Goal: Task Accomplishment & Management: Manage account settings

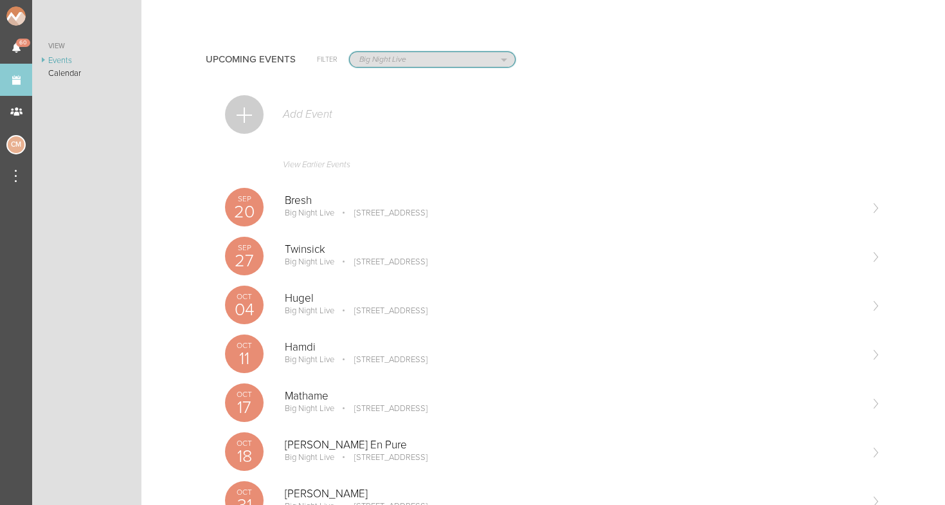
select select "1884"
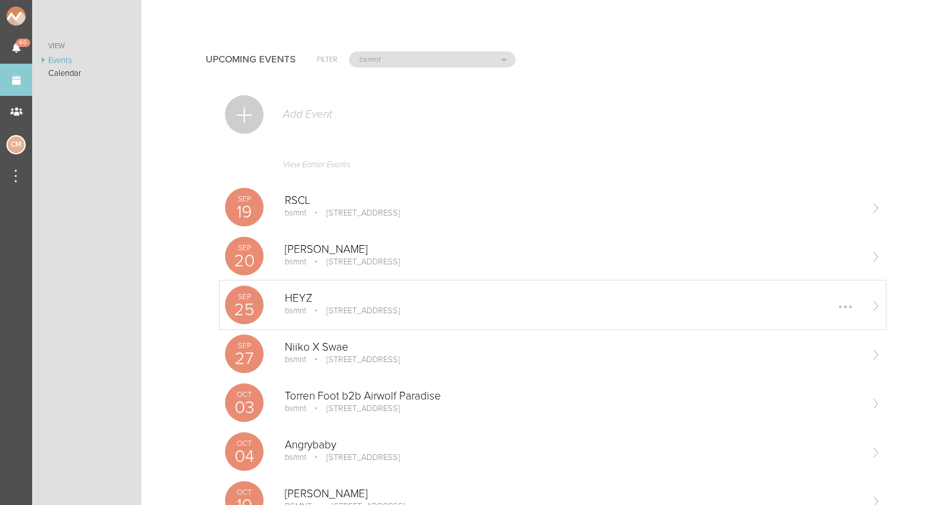
click at [301, 299] on p "HEYZ" at bounding box center [572, 298] width 575 height 13
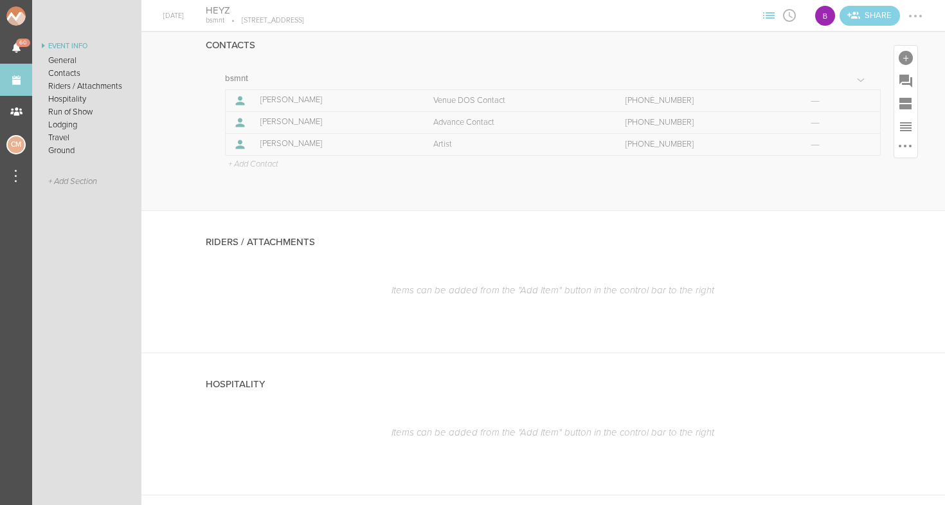
scroll to position [422, 0]
click at [896, 231] on div at bounding box center [905, 235] width 23 height 23
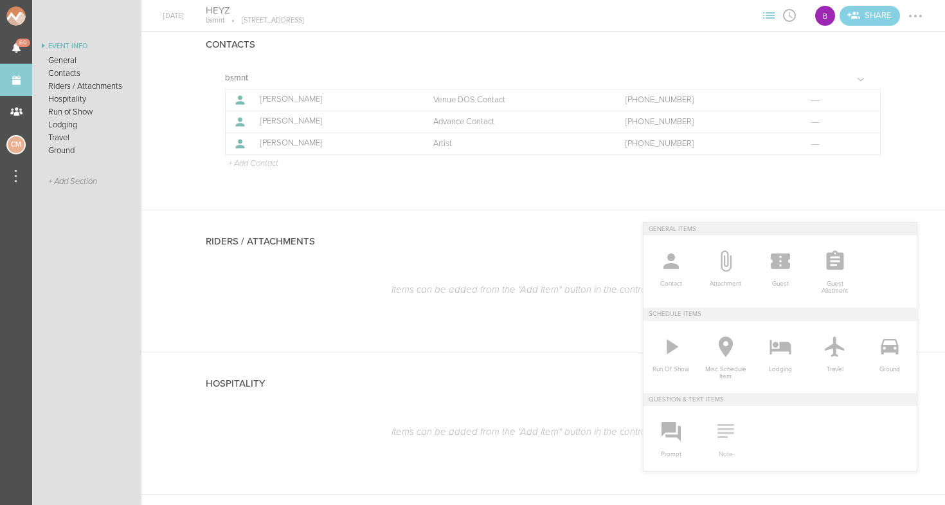
click at [716, 437] on icon at bounding box center [726, 431] width 26 height 26
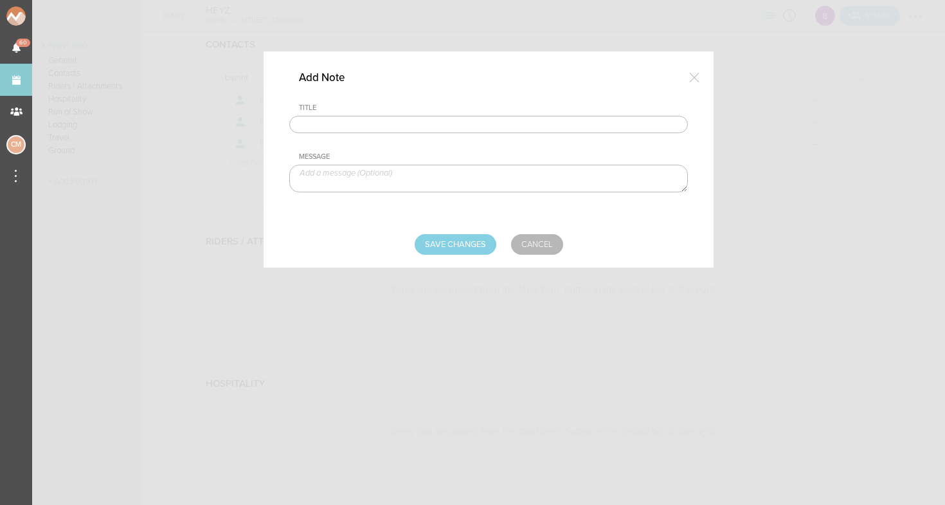
click at [445, 131] on input "text" at bounding box center [488, 125] width 399 height 18
type input "Hospitality Rider"
click at [389, 172] on textarea at bounding box center [488, 179] width 399 height 28
paste textarea "24-pack Black Cherry White Claws (or similar seltzers)"
click at [300, 174] on textarea "24-pack Black Cherry White Claws (or similar seltzers)" at bounding box center [488, 179] width 399 height 28
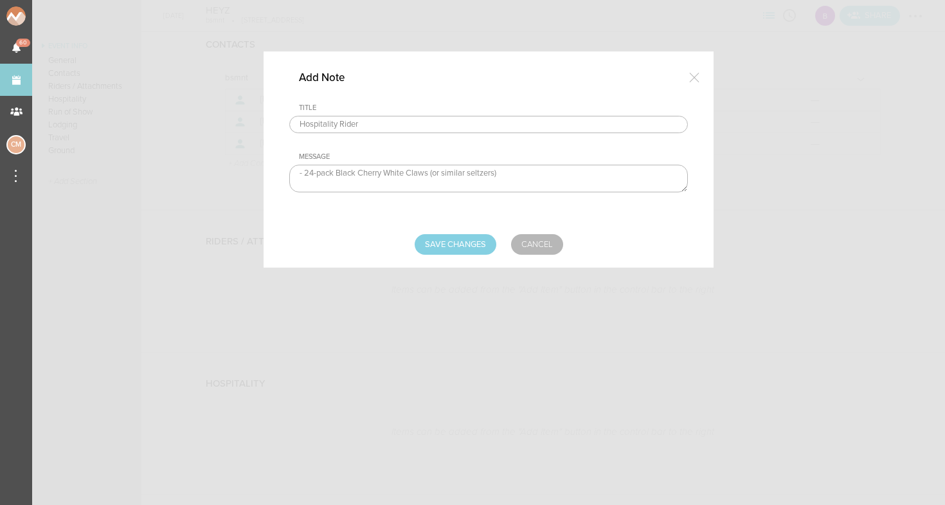
click at [506, 174] on textarea "- 24-pack Black Cherry White Claws (or similar seltzers)" at bounding box center [488, 179] width 399 height 28
paste textarea "2 Cans of Sugar Free Red Bull"
paste textarea "-Unlimited Water Bottles"
click at [308, 187] on textarea "- 24-pack Black Cherry White Claws (or similar seltzers) - 2 Cans of Sugar Free…" at bounding box center [488, 179] width 399 height 28
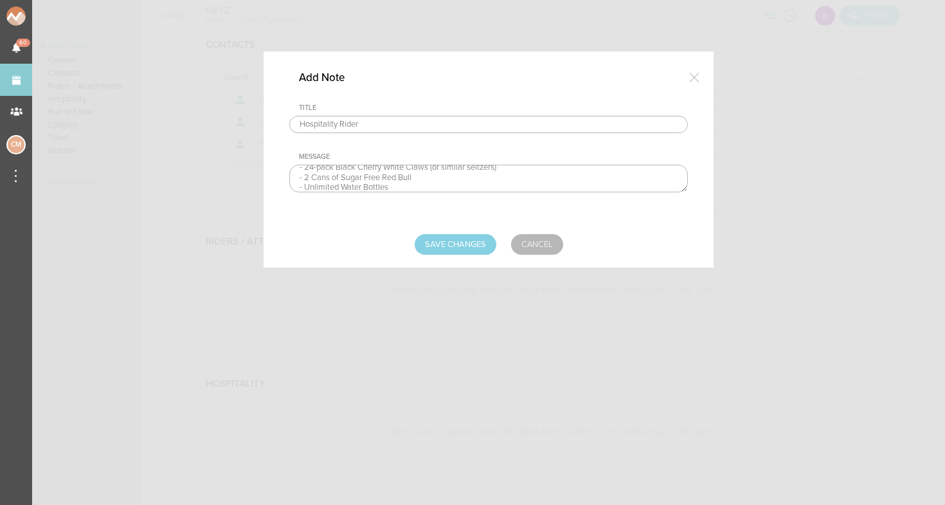
click at [404, 179] on textarea "- 24-pack Black Cherry White Claws (or similar seltzers) - 2 Cans of Sugar Free…" at bounding box center [488, 179] width 399 height 28
click at [401, 190] on textarea "- 24-pack Black Cherry White Claws (or similar seltzers) - 2 Cans of Sugar Free…" at bounding box center [488, 179] width 399 height 28
paste textarea "Sliced limes or lime + knife"
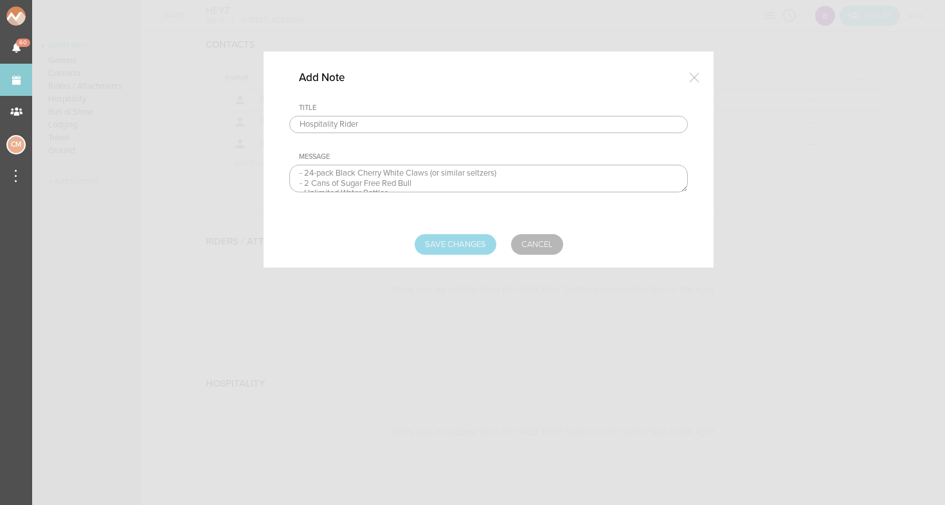
type textarea "- 24-pack Black Cherry White Claws (or similar seltzers) - 2 Cans of Sugar Free…"
click at [450, 243] on input "Save Changes" at bounding box center [456, 244] width 82 height 21
type input "Saving..."
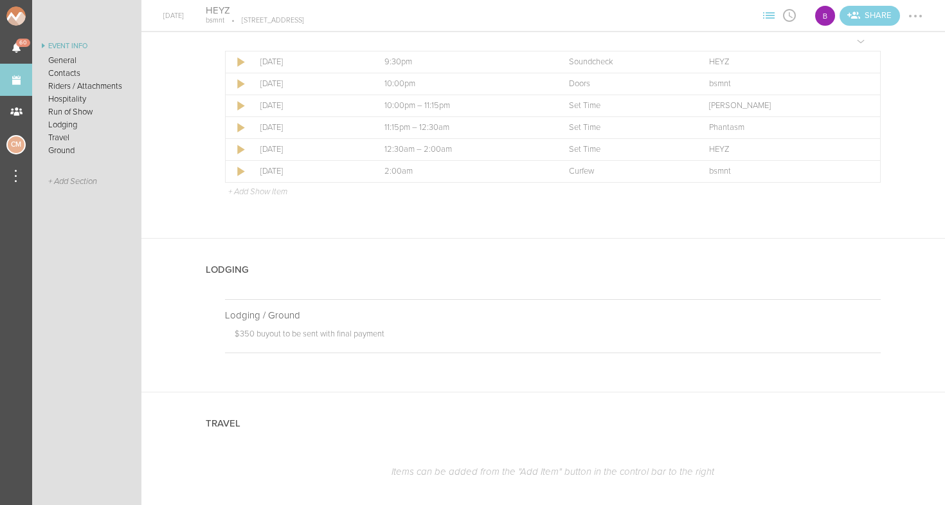
scroll to position [945, 0]
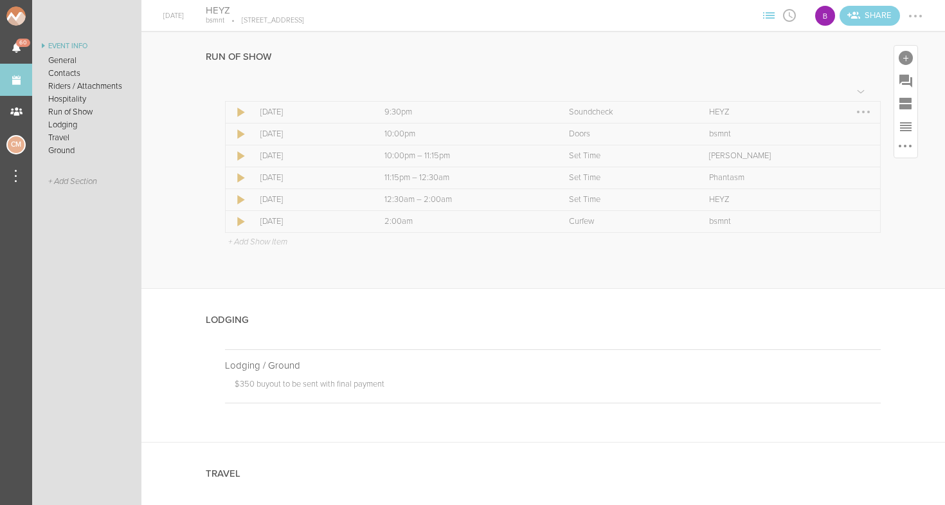
click at [867, 109] on div at bounding box center [863, 112] width 21 height 21
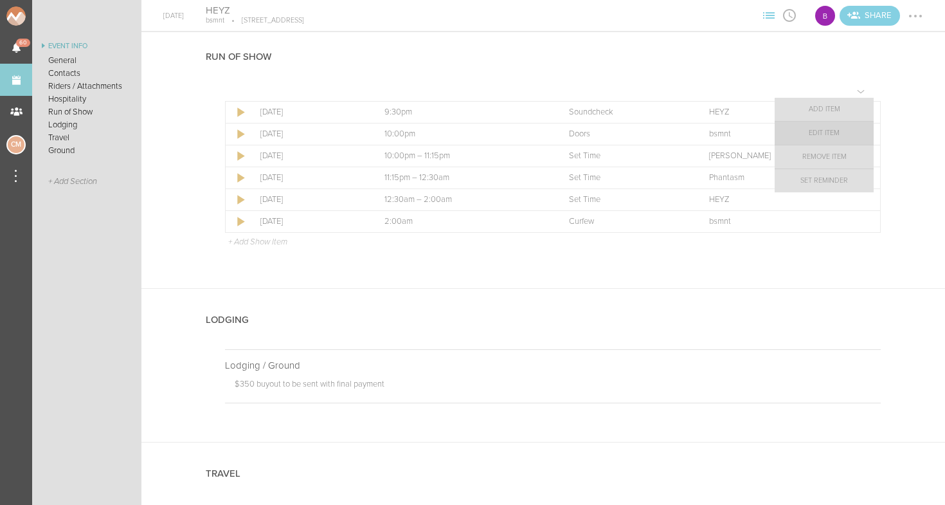
click at [850, 133] on link "Edit Item" at bounding box center [824, 133] width 99 height 23
select select "Soundcheck"
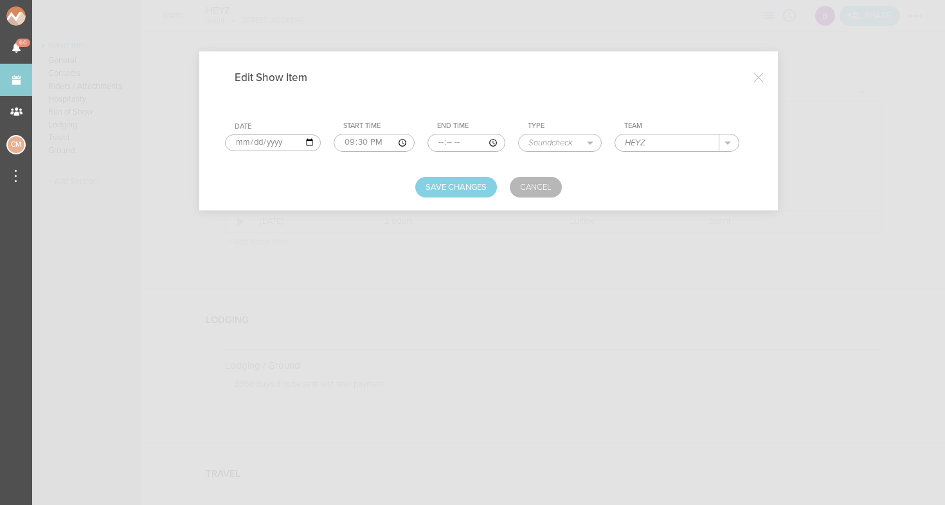
click at [336, 143] on input "21:30" at bounding box center [374, 143] width 80 height 18
click at [349, 141] on input "21:30" at bounding box center [374, 143] width 80 height 18
click at [367, 144] on input "21:15" at bounding box center [374, 143] width 80 height 18
type input "21:15"
click at [428, 139] on input "time" at bounding box center [467, 143] width 78 height 18
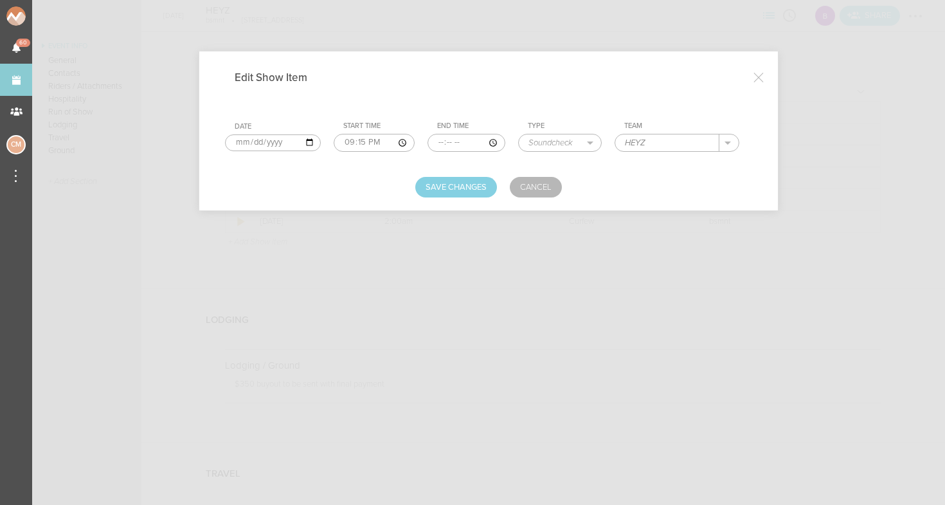
click at [435, 143] on input "time" at bounding box center [467, 143] width 78 height 18
click at [453, 142] on input "time" at bounding box center [467, 143] width 78 height 18
type input "21:45"
click at [446, 162] on form "Date 2025-09-25 Start Time 21:15 End Time 21:45 Type Load In Soundcheck Line Ch…" at bounding box center [488, 151] width 527 height 94
click at [446, 176] on form "Date 2025-09-25 Start Time 21:15 End Time 21:45 Type Load In Soundcheck Line Ch…" at bounding box center [488, 151] width 527 height 94
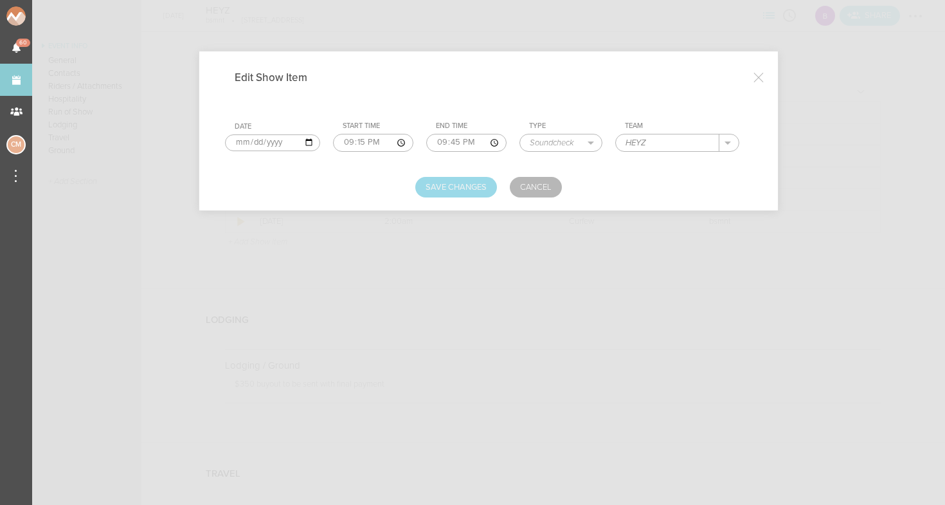
click at [449, 192] on button "Save Changes" at bounding box center [456, 187] width 82 height 21
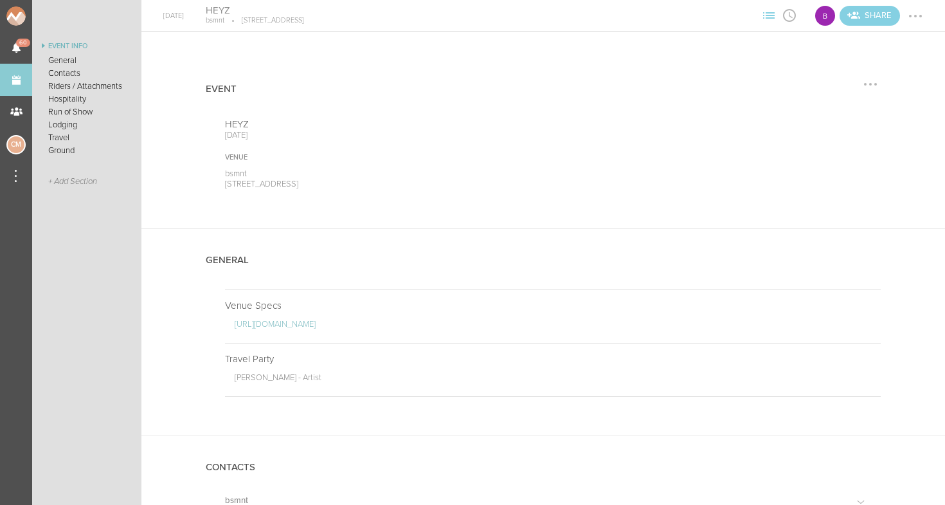
scroll to position [0, 0]
click at [913, 14] on div at bounding box center [915, 16] width 21 height 21
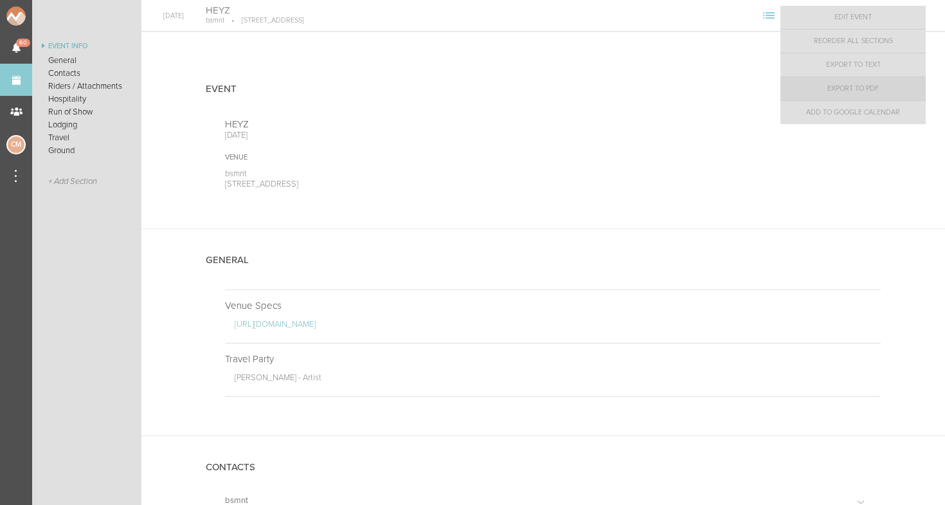
click at [880, 86] on link "Export to PDF" at bounding box center [853, 88] width 145 height 23
